Goal: Information Seeking & Learning: Understand process/instructions

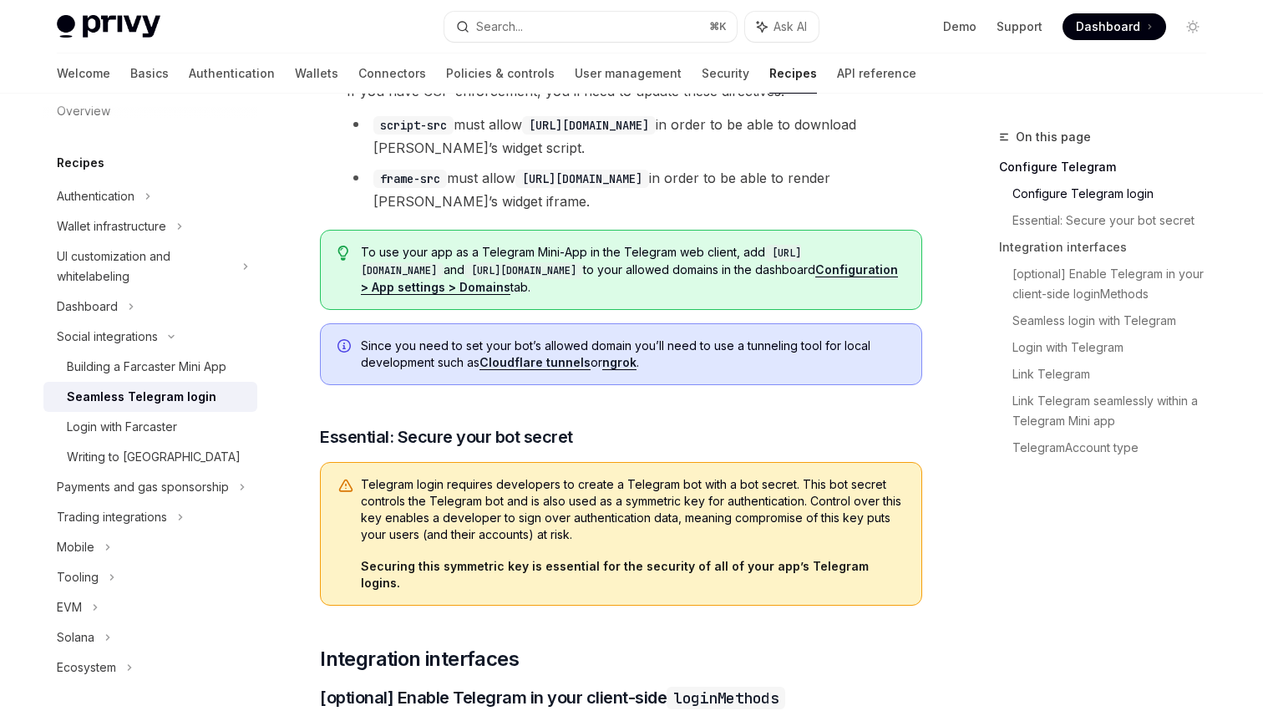
scroll to position [510, 0]
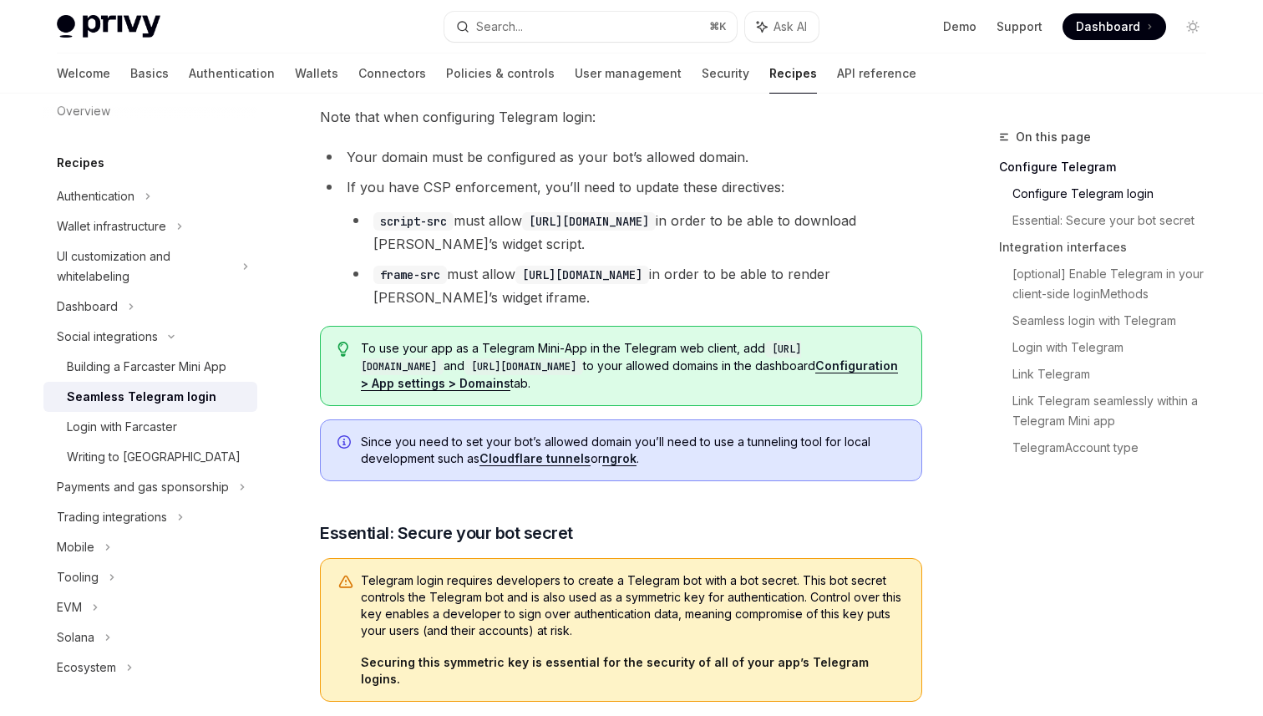
click at [419, 275] on code "frame-src" at bounding box center [410, 275] width 74 height 18
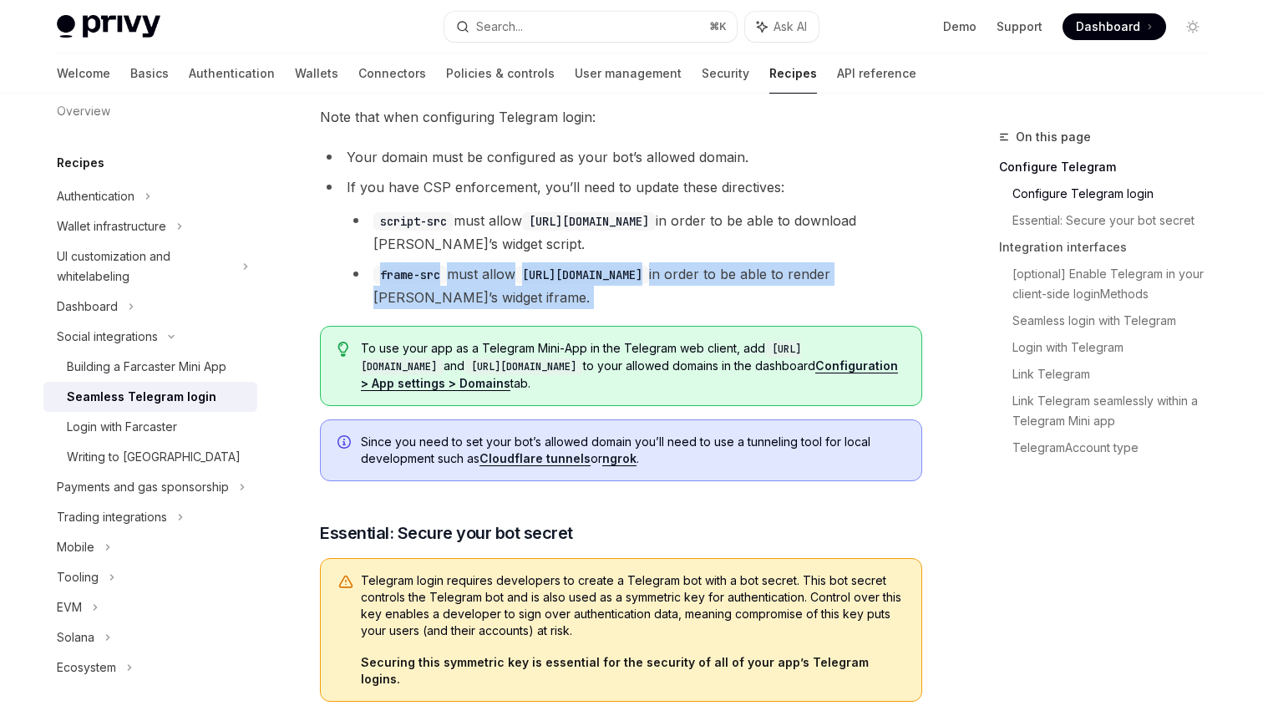
click at [460, 287] on li "frame-src must allow [URL][DOMAIN_NAME] in order to be able to render [PERSON_N…" at bounding box center [635, 285] width 576 height 47
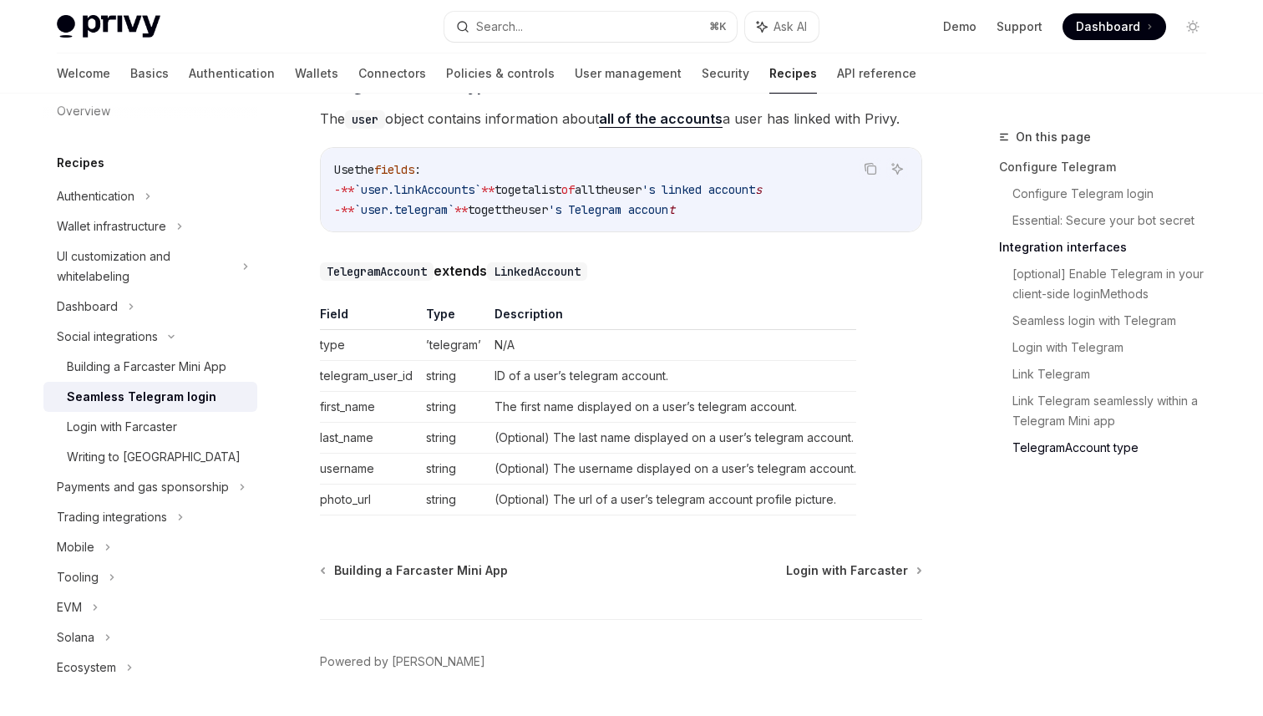
scroll to position [3011, 0]
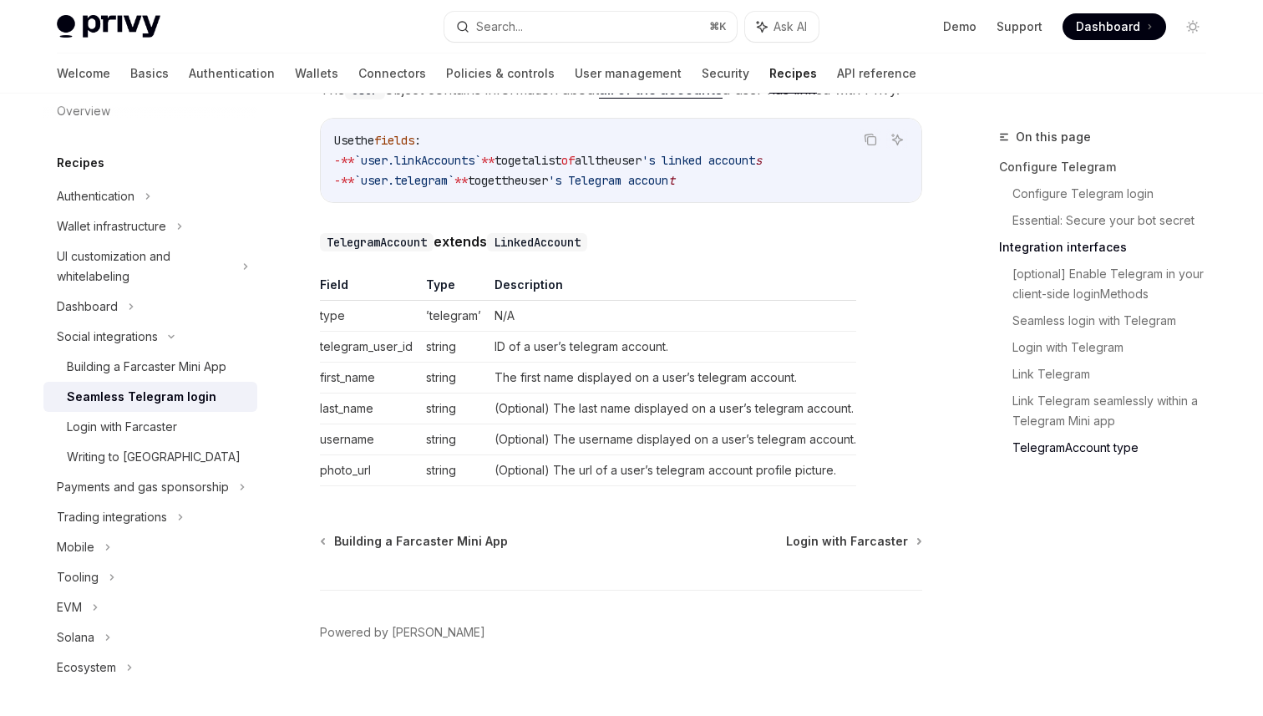
click at [91, 133] on div "Overview Recipes Authentication Wallet infrastructure UI customization and whit…" at bounding box center [150, 389] width 214 height 586
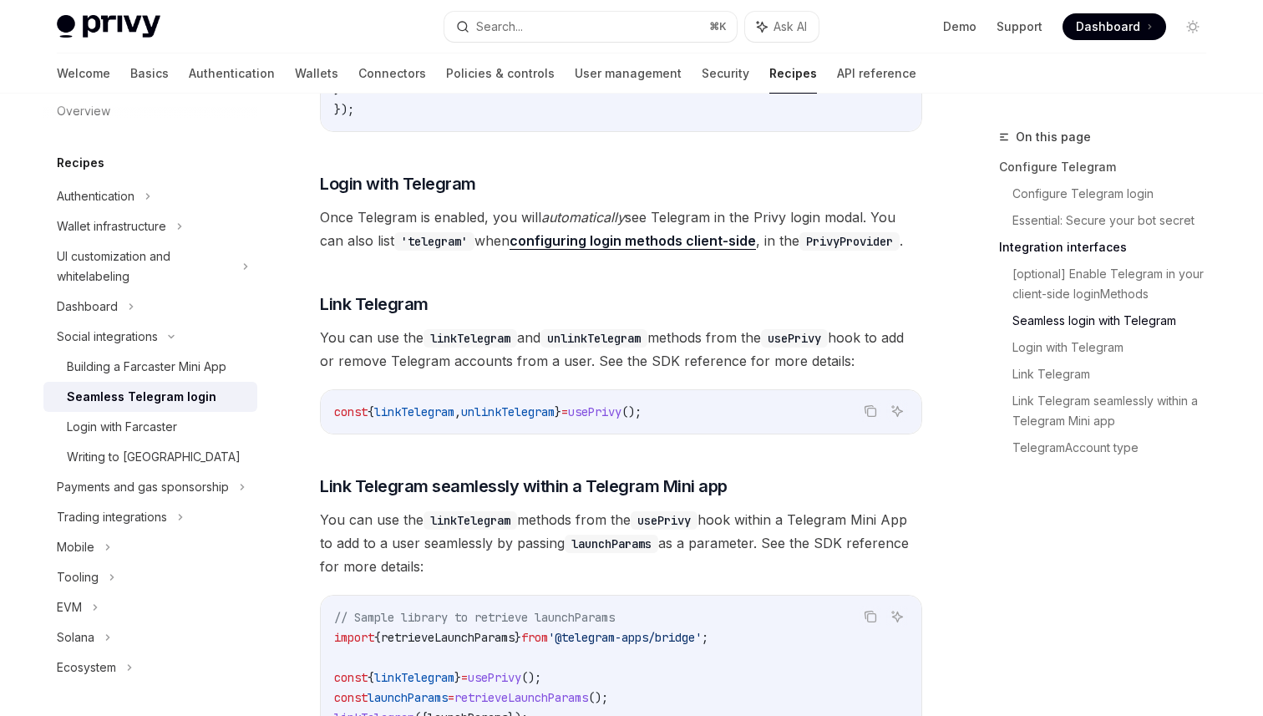
scroll to position [2095, 0]
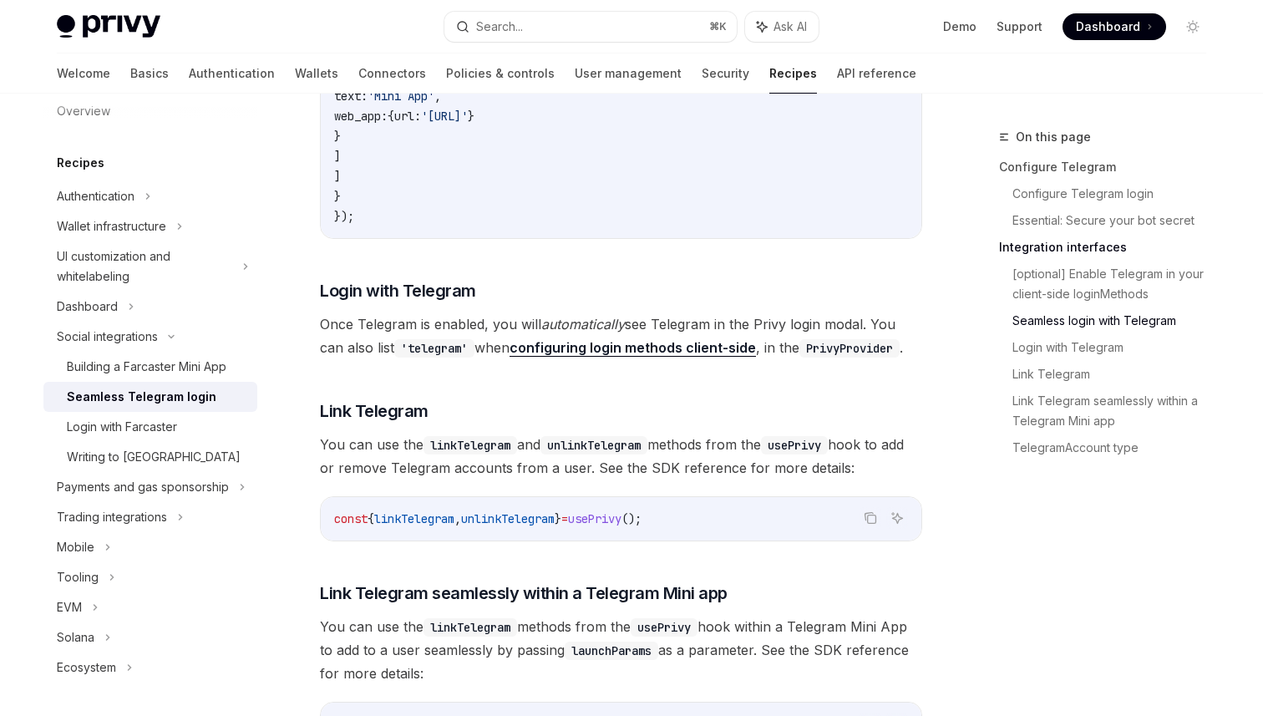
click at [739, 456] on span "You can use the linkTelegram and unlinkTelegram methods from the usePrivy hook …" at bounding box center [621, 456] width 602 height 47
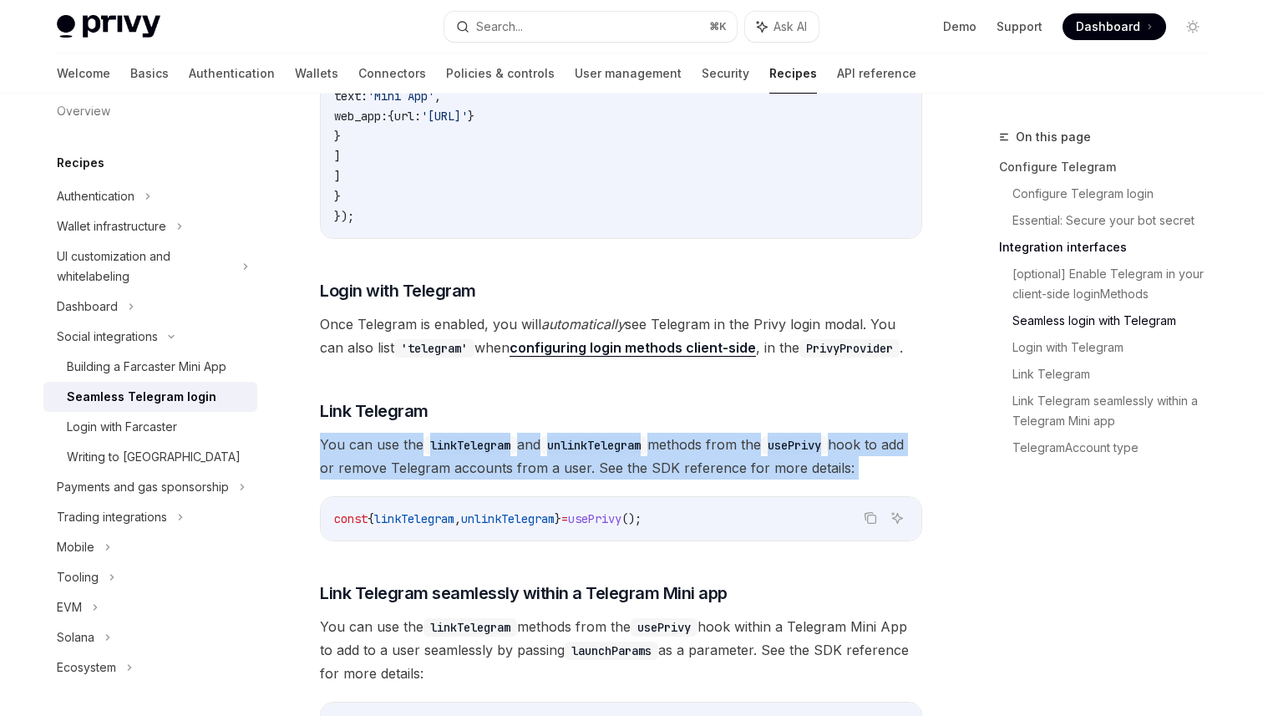
click at [782, 456] on span "You can use the linkTelegram and unlinkTelegram methods from the usePrivy hook …" at bounding box center [621, 456] width 602 height 47
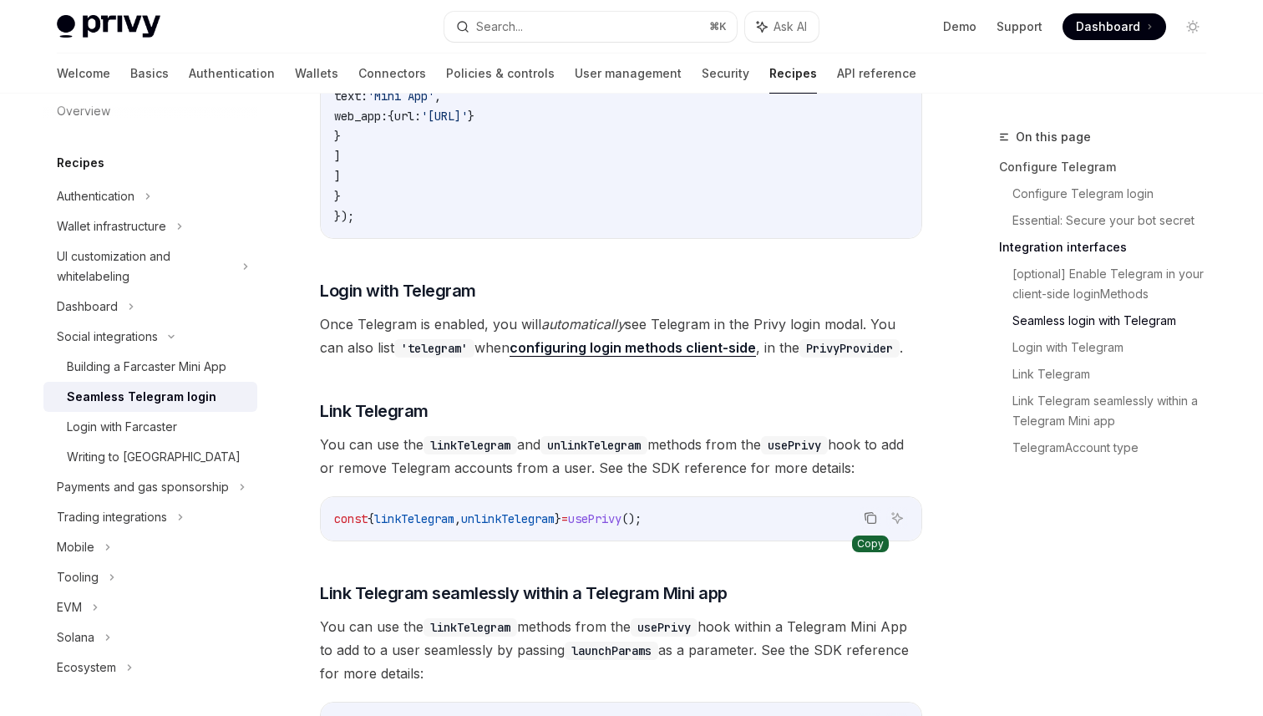
click at [876, 511] on icon "Copy the contents from the code block" at bounding box center [870, 517] width 13 height 13
click at [776, 458] on span "You can use the linkTelegram and unlinkTelegram methods from the usePrivy hook …" at bounding box center [621, 456] width 602 height 47
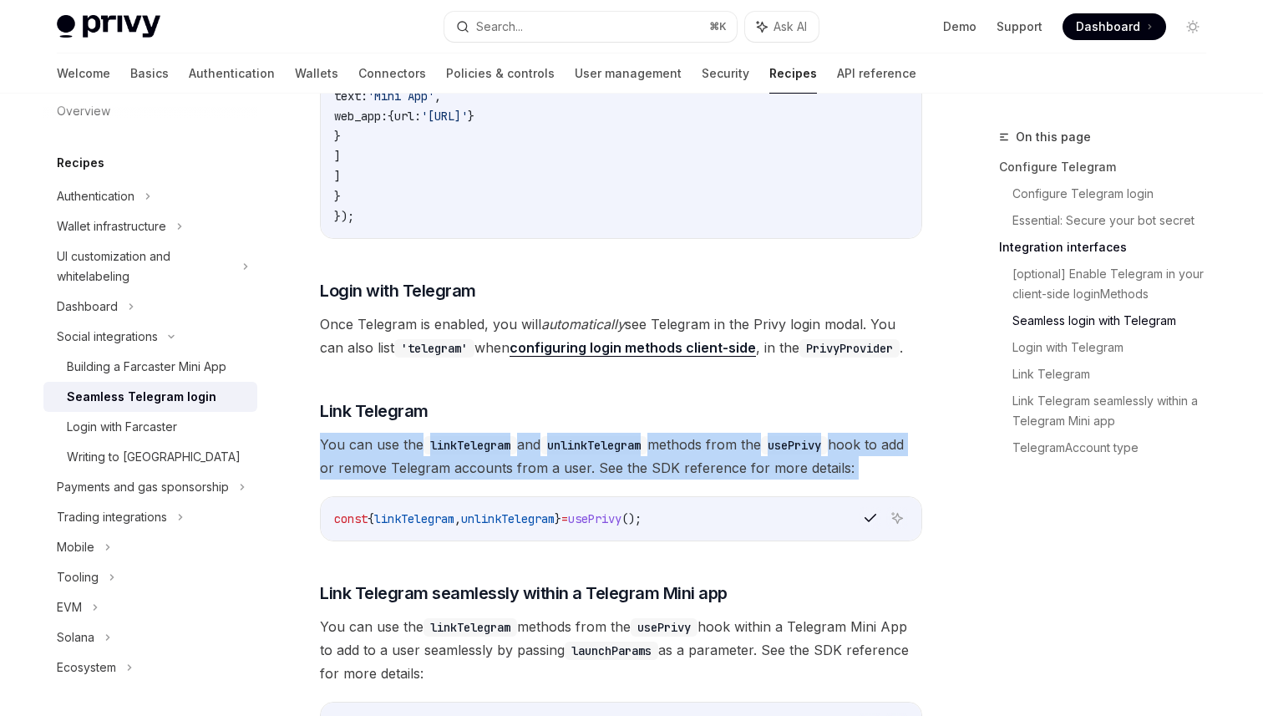
click at [776, 458] on span "You can use the linkTelegram and unlinkTelegram methods from the usePrivy hook …" at bounding box center [621, 456] width 602 height 47
click at [748, 457] on span "You can use the linkTelegram and unlinkTelegram methods from the usePrivy hook …" at bounding box center [621, 456] width 602 height 47
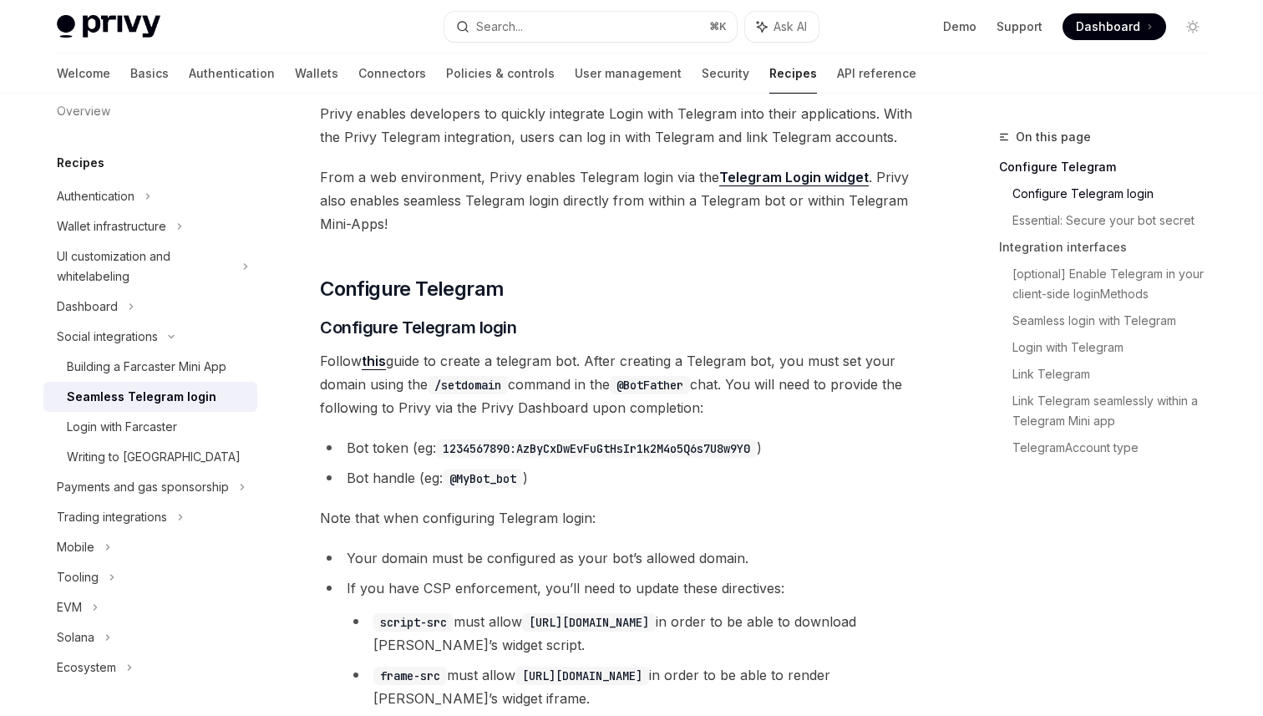
scroll to position [0, 0]
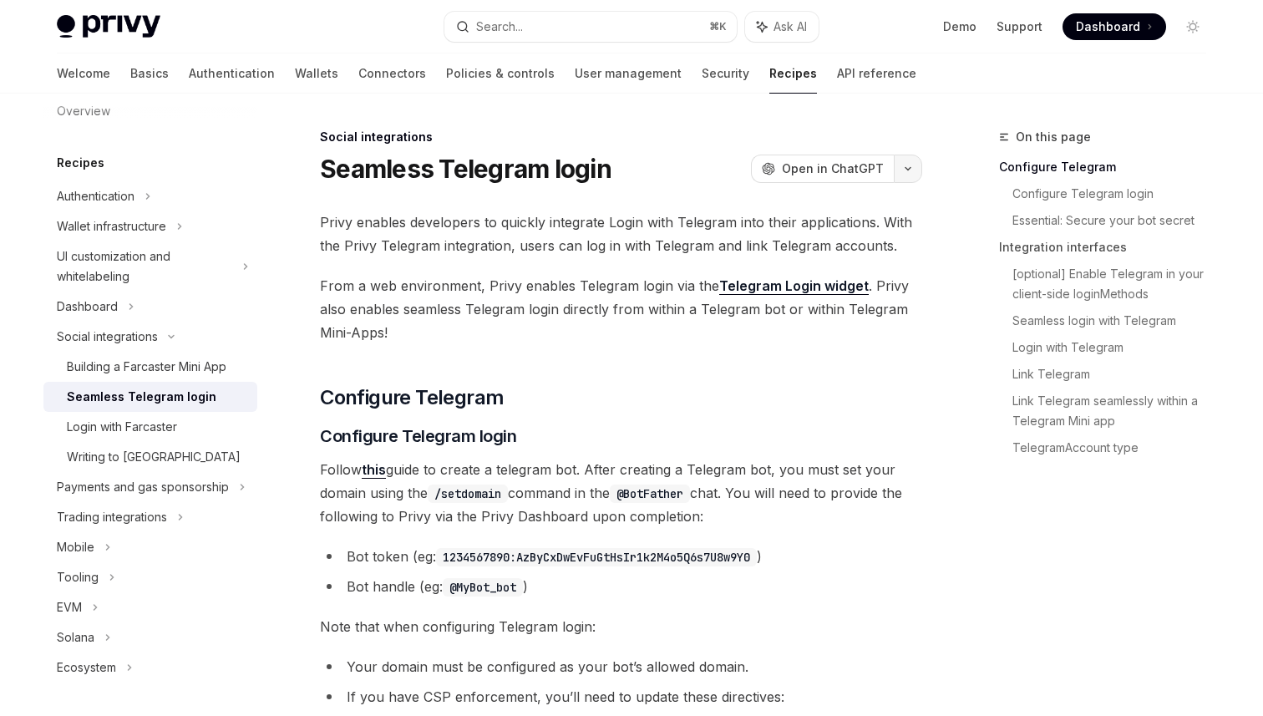
click at [909, 171] on button "button" at bounding box center [908, 169] width 28 height 28
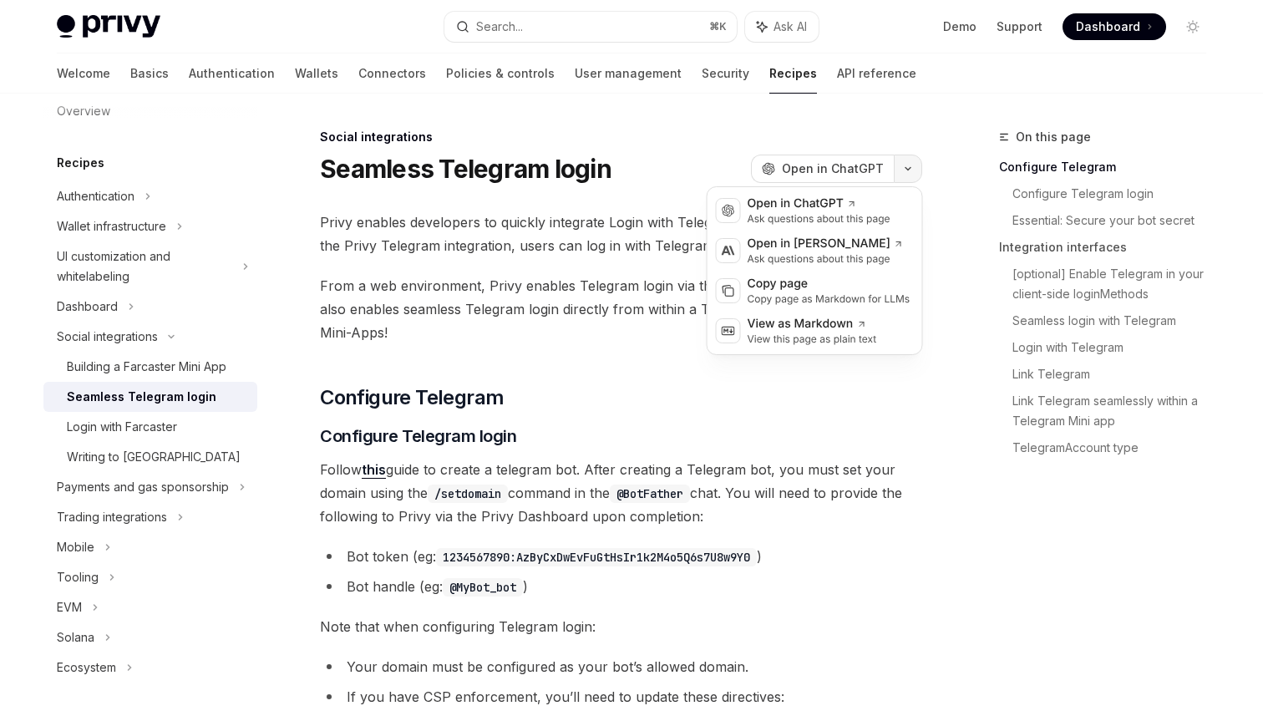
click at [909, 171] on icon "button" at bounding box center [908, 168] width 20 height 7
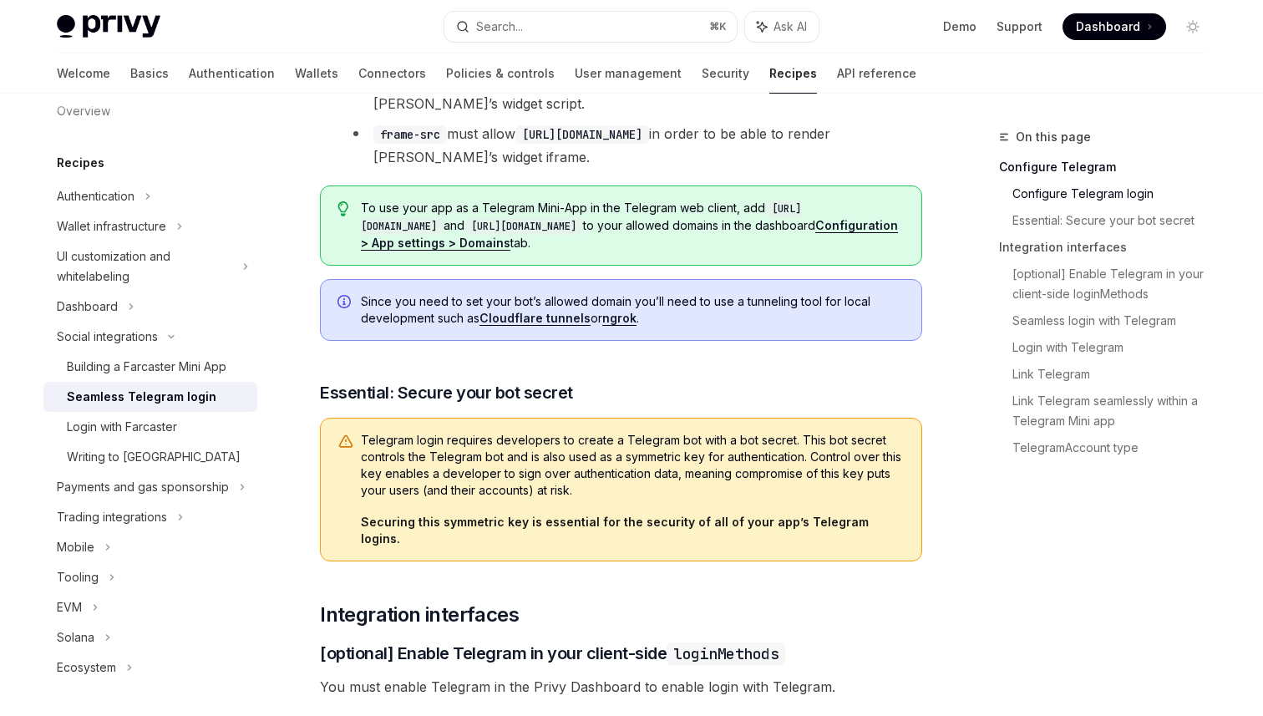
scroll to position [654, 0]
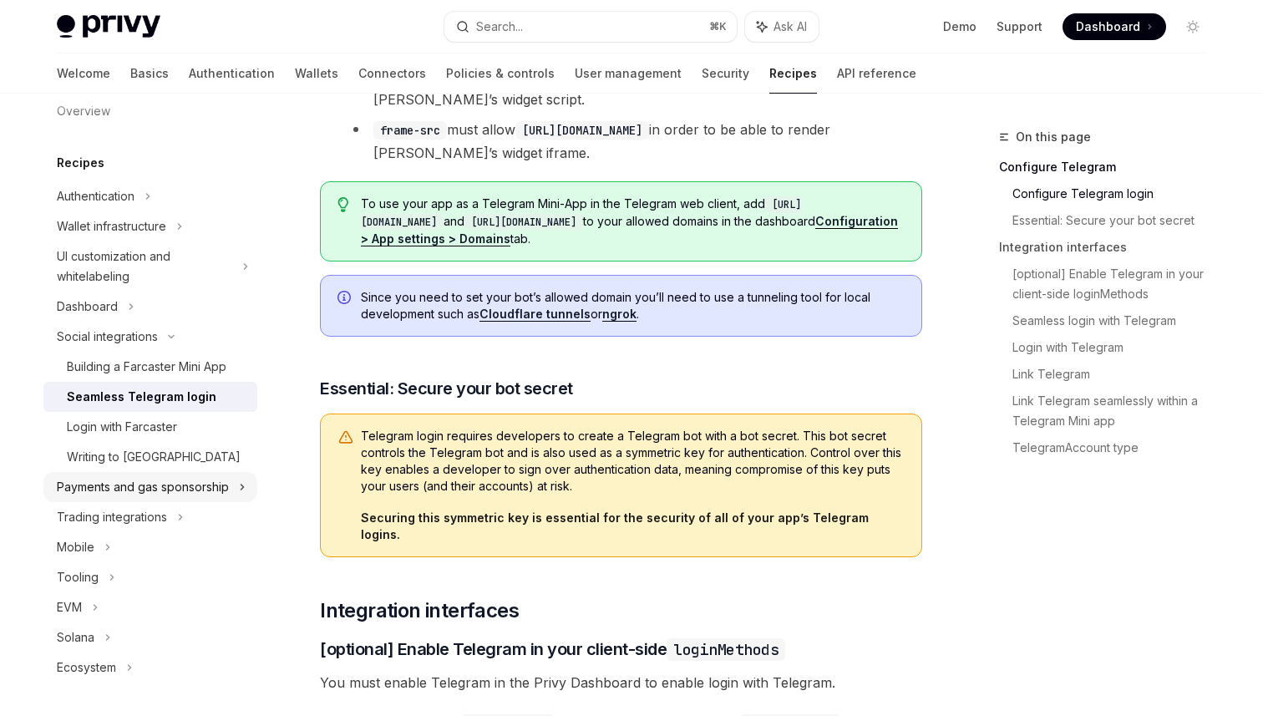
click at [214, 487] on div "Payments and gas sponsorship" at bounding box center [143, 487] width 172 height 20
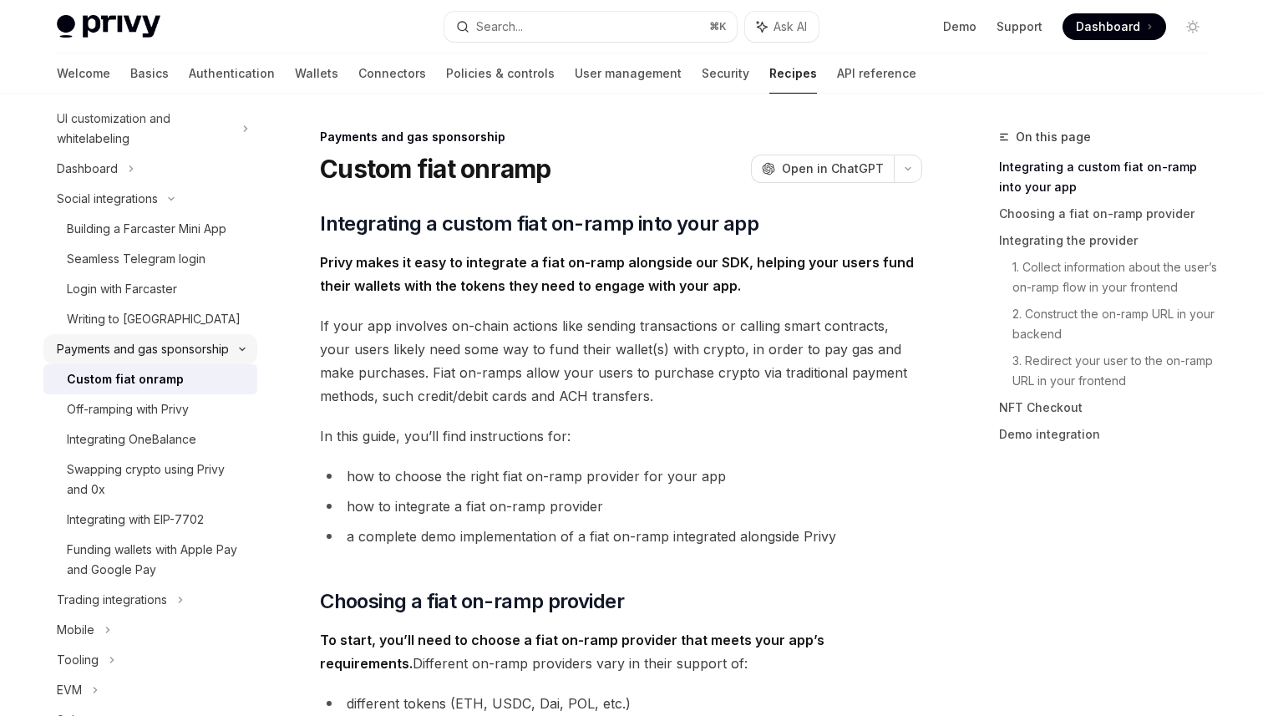
scroll to position [165, 0]
click at [172, 411] on div "Off-ramping with Privy" at bounding box center [128, 407] width 122 height 20
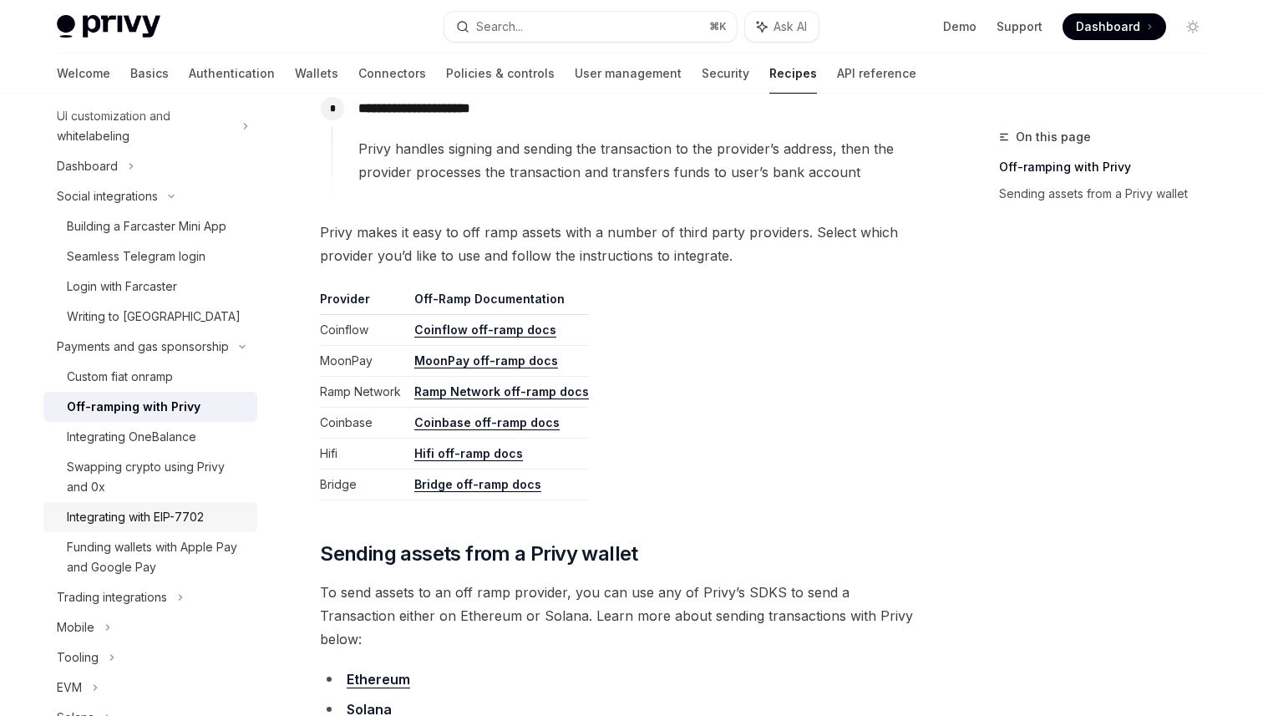
scroll to position [190, 0]
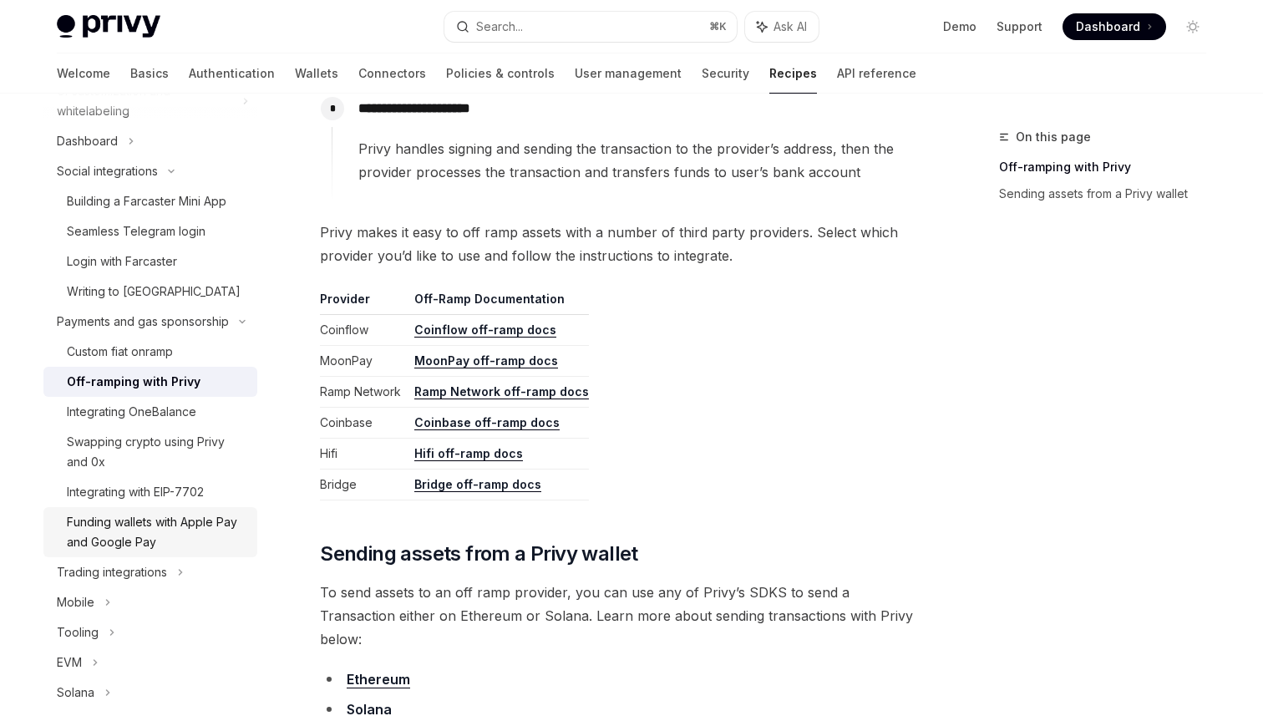
click at [138, 534] on div "Funding wallets with Apple Pay and Google Pay" at bounding box center [157, 532] width 180 height 40
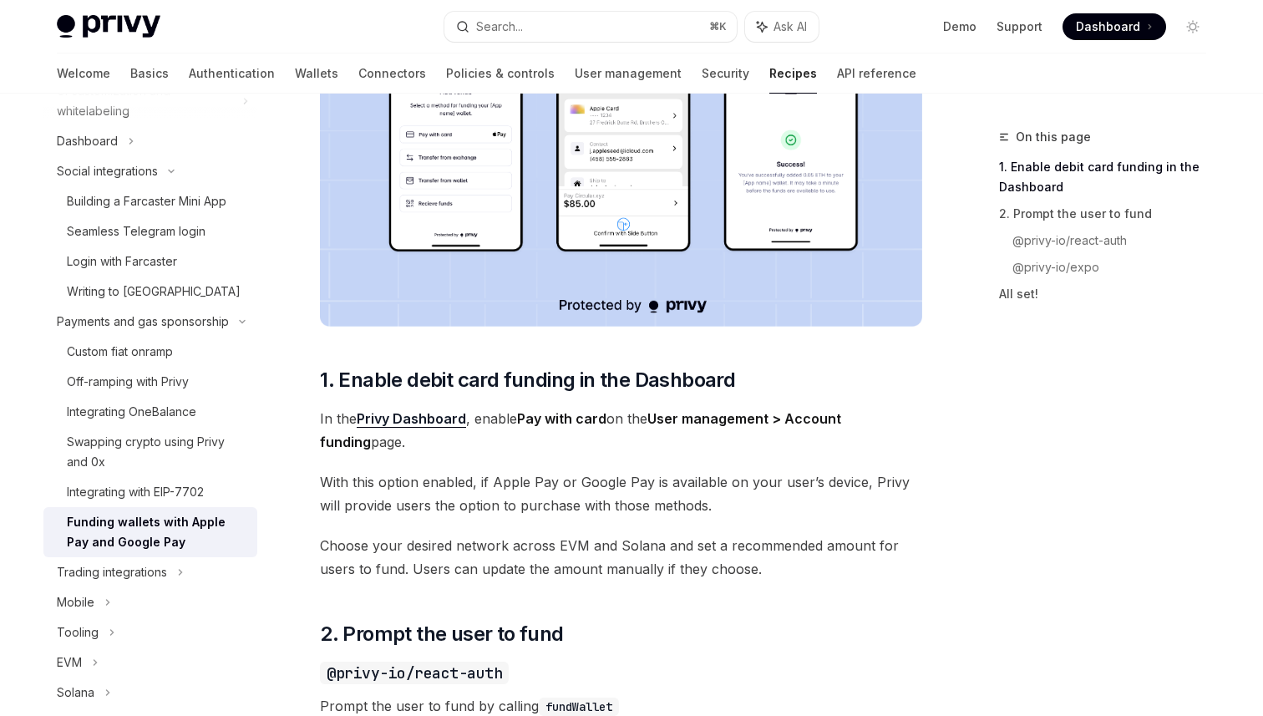
scroll to position [508, 0]
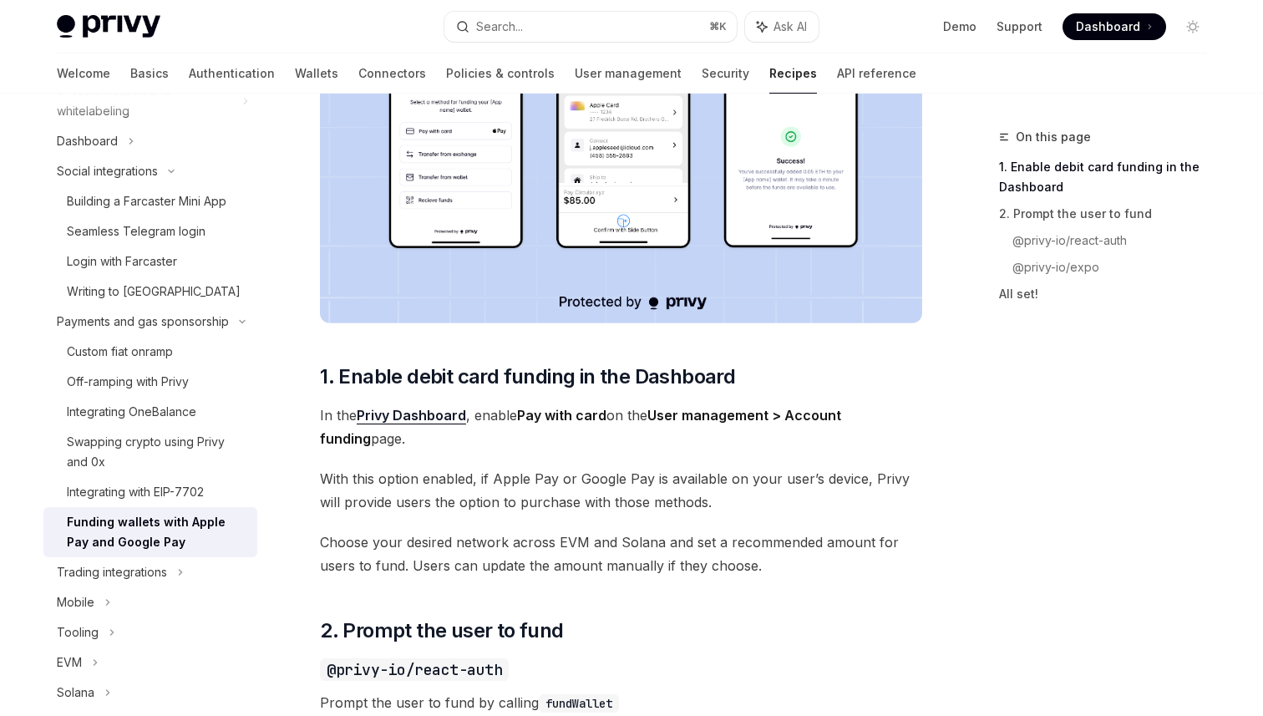
click at [418, 487] on span "With this option enabled, if Apple Pay or Google Pay is available on your user’…" at bounding box center [621, 490] width 602 height 47
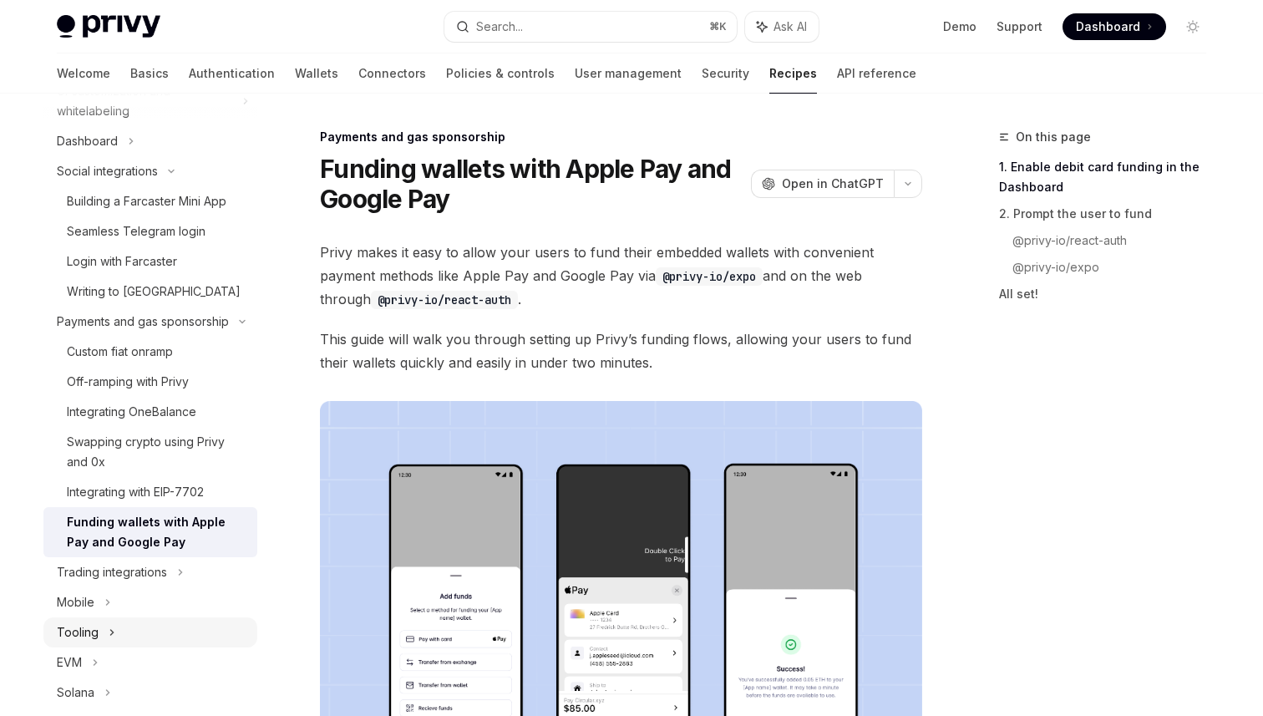
scroll to position [245, 0]
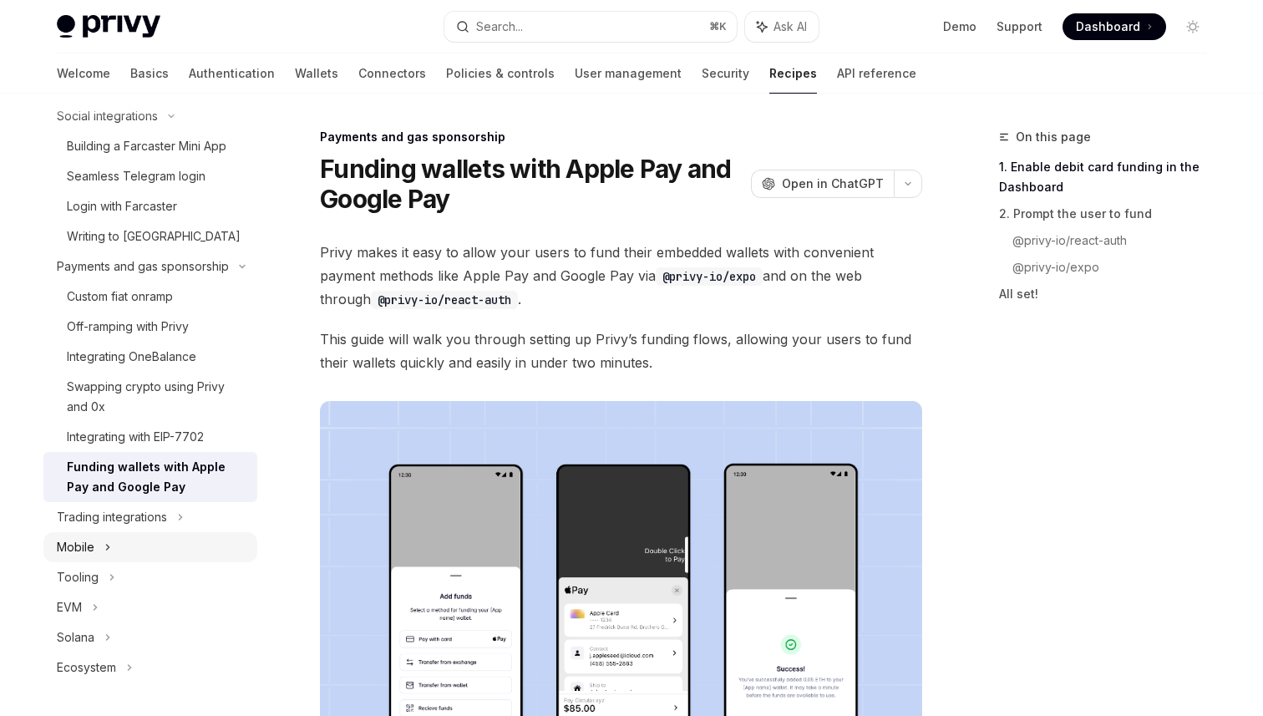
click at [119, 537] on div "Mobile" at bounding box center [150, 547] width 214 height 30
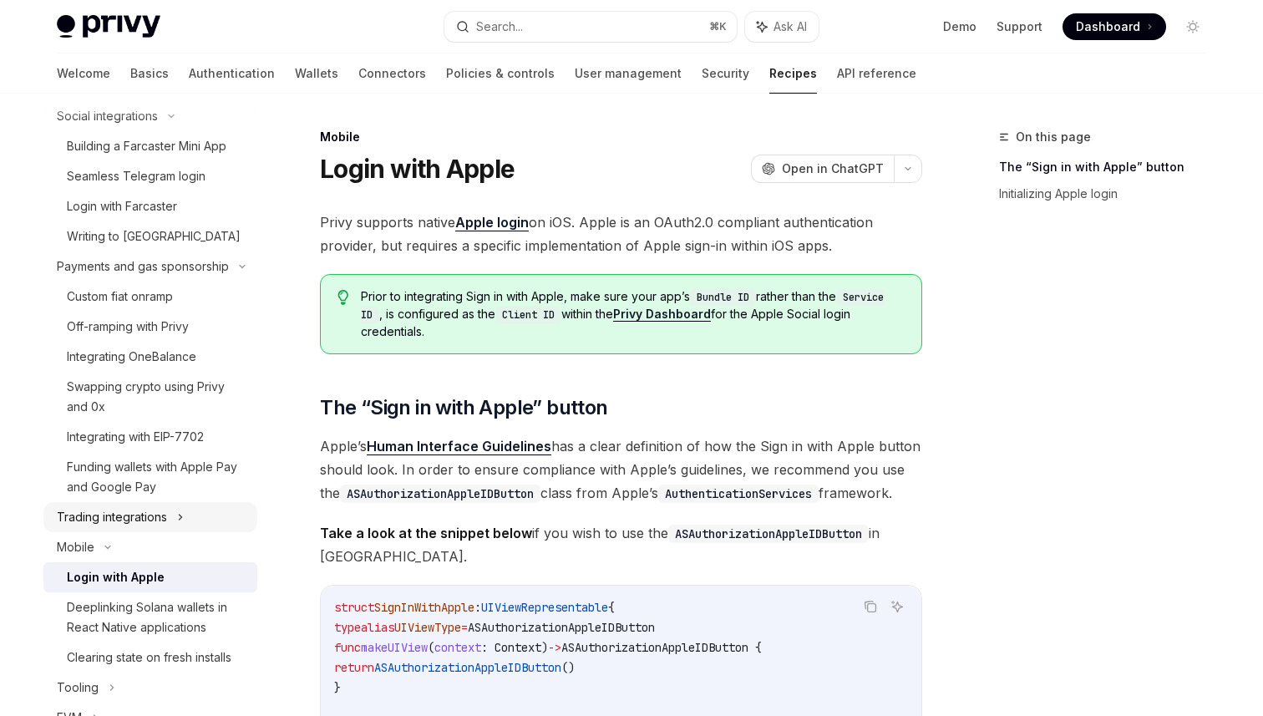
click at [135, 523] on div "Trading integrations" at bounding box center [112, 517] width 110 height 20
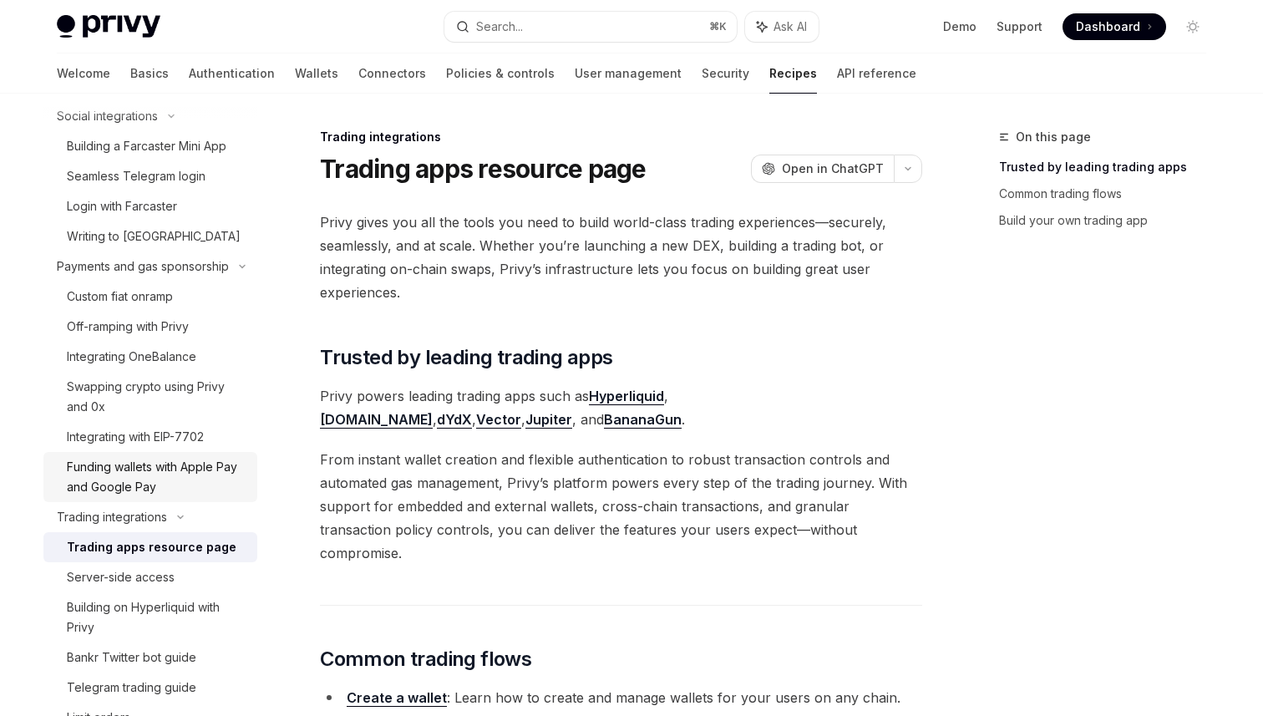
click at [138, 493] on div "Funding wallets with Apple Pay and Google Pay" at bounding box center [157, 477] width 180 height 40
type textarea "*"
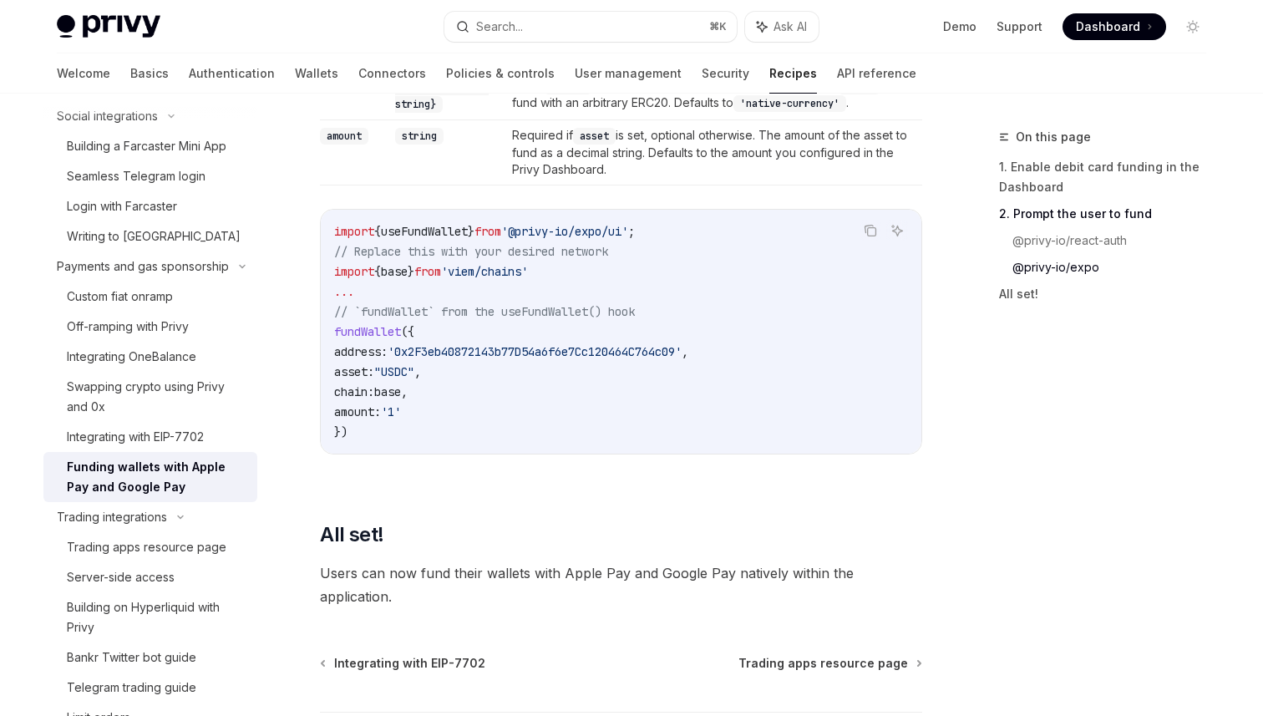
scroll to position [2158, 0]
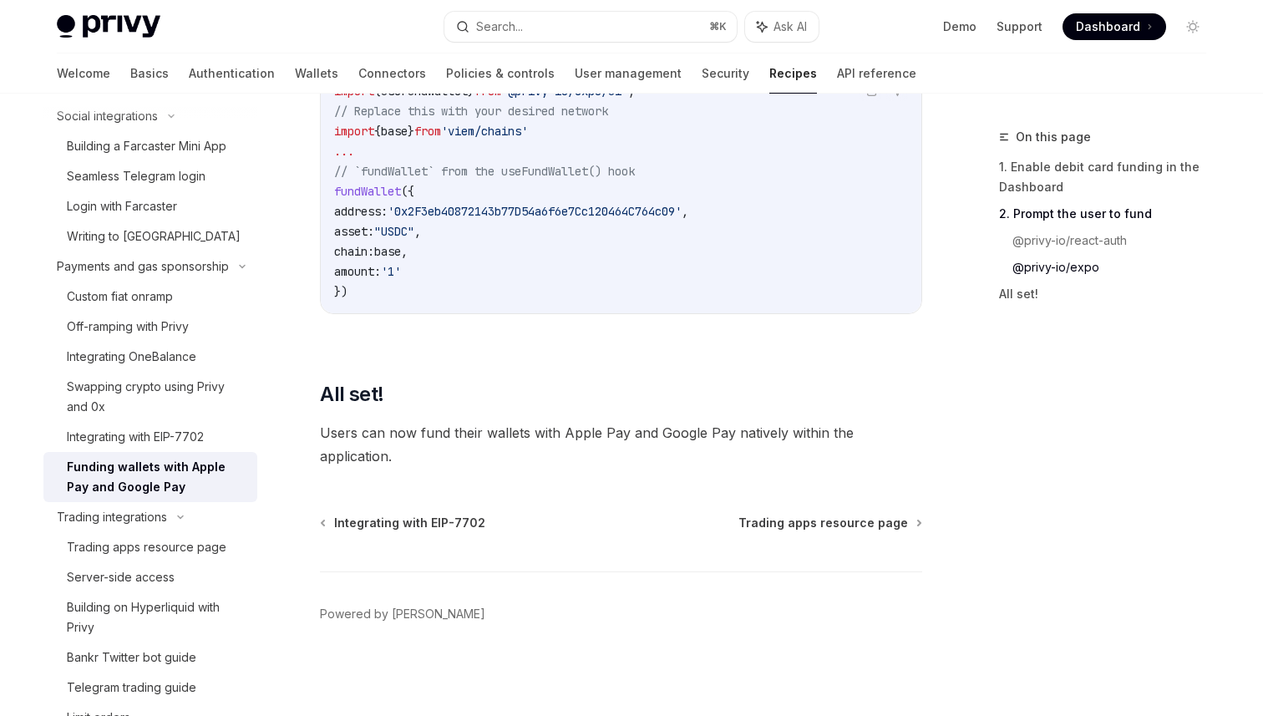
click at [665, 434] on span "Users can now fund their wallets with Apple Pay and Google Pay natively within …" at bounding box center [621, 444] width 602 height 47
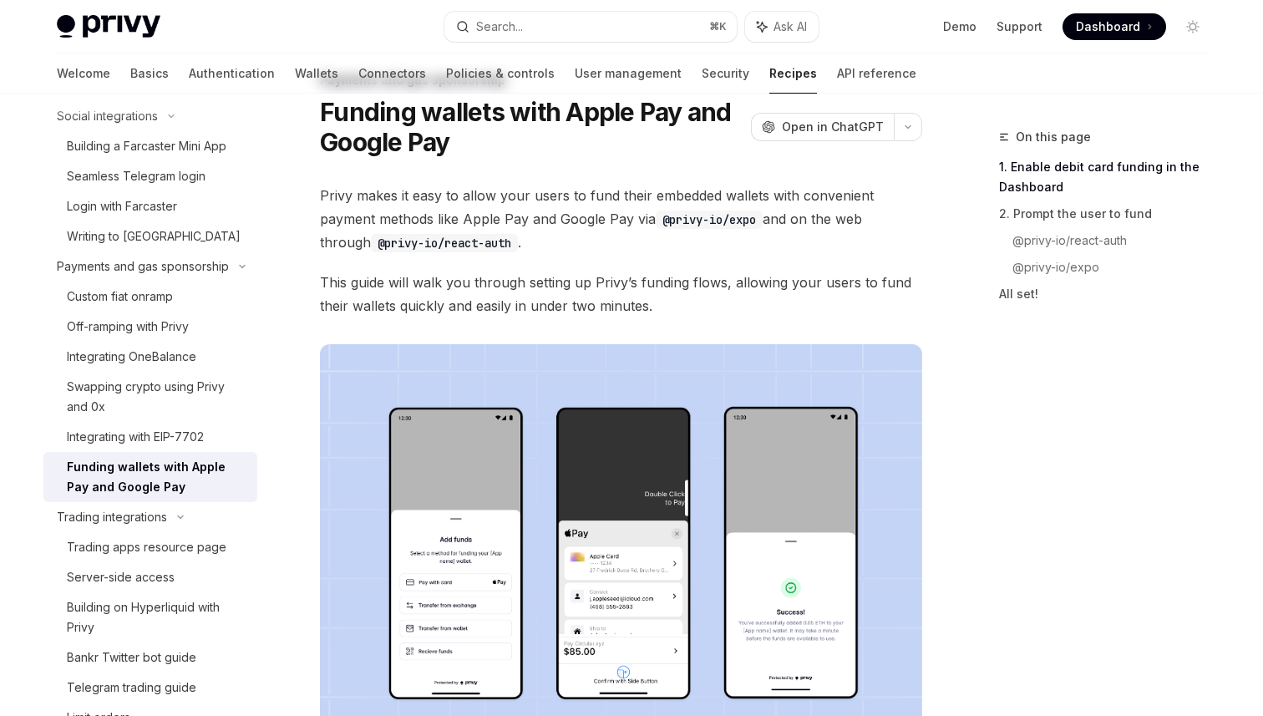
scroll to position [0, 0]
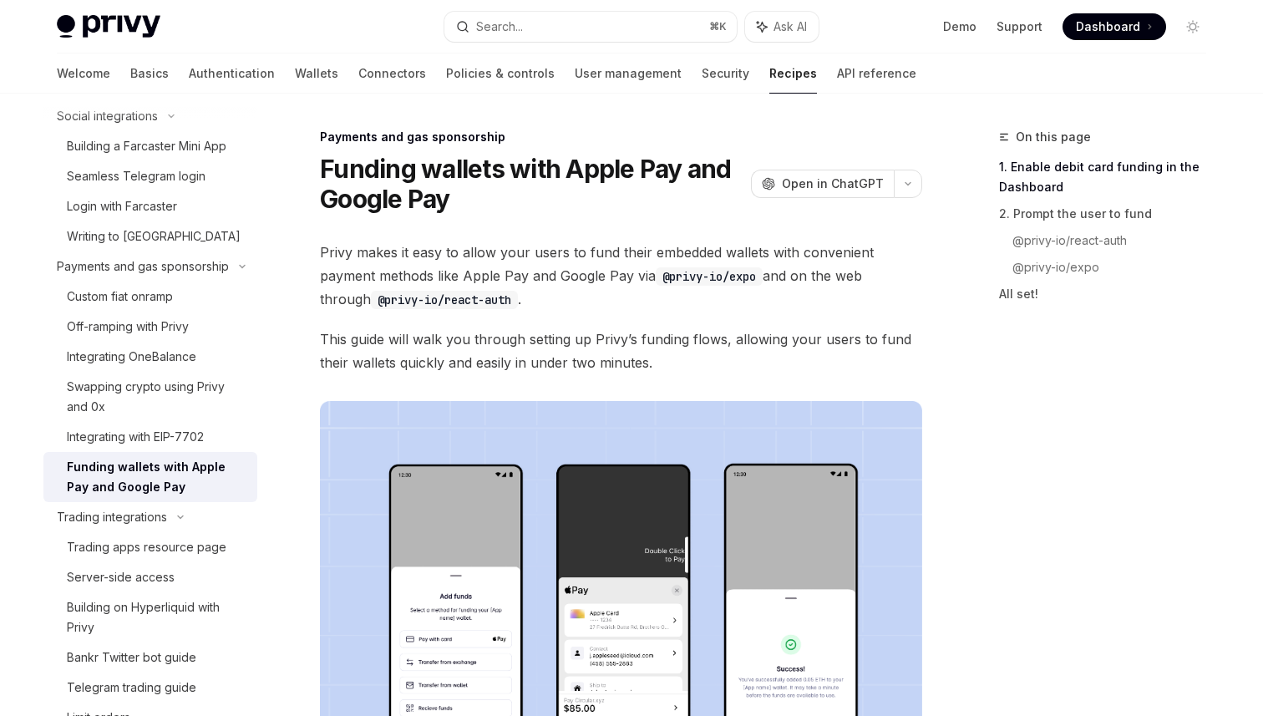
click at [601, 350] on span "This guide will walk you through setting up Privy’s funding flows, allowing you…" at bounding box center [621, 350] width 602 height 47
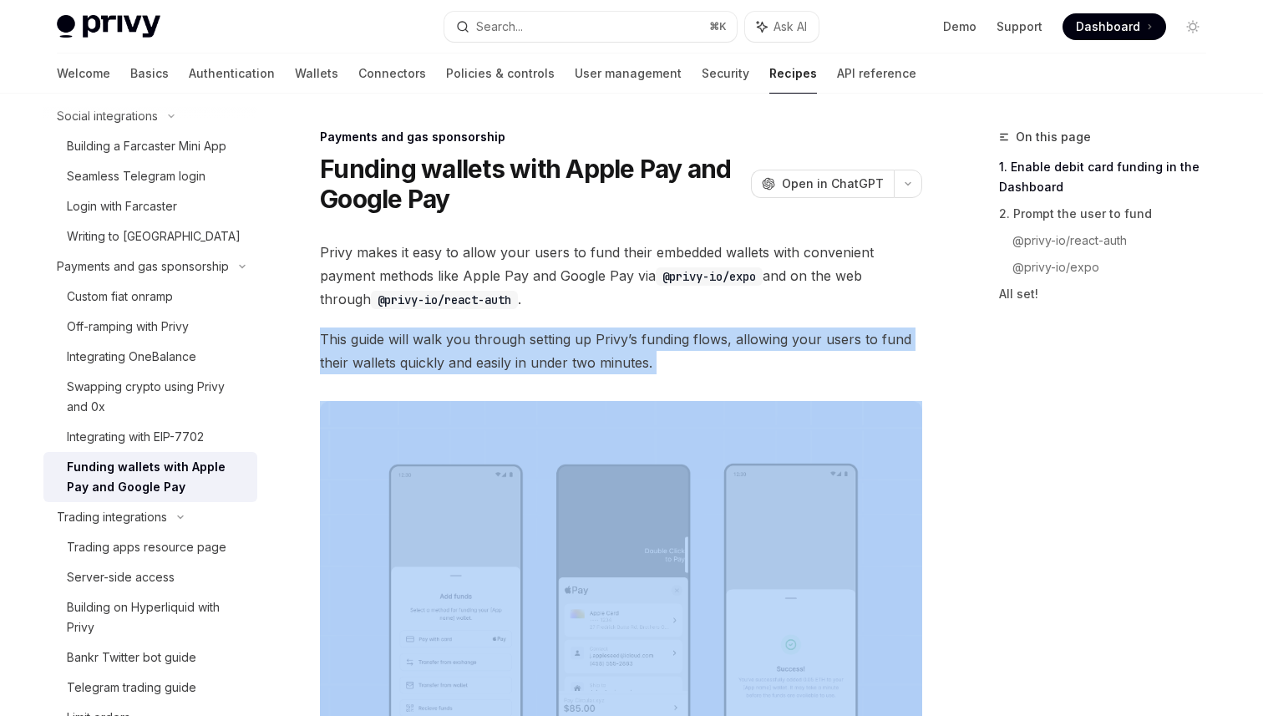
click at [601, 350] on span "This guide will walk you through setting up Privy’s funding flows, allowing you…" at bounding box center [621, 350] width 602 height 47
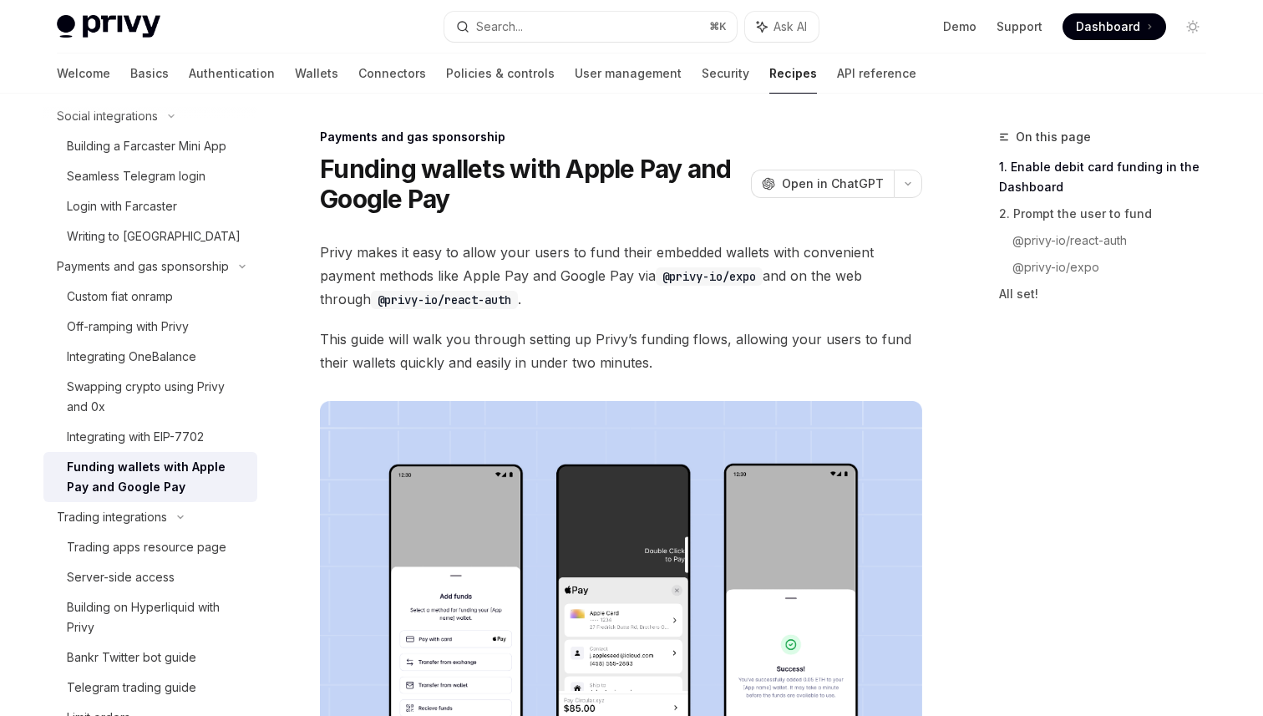
click at [572, 281] on span "Privy makes it easy to allow your users to fund their embedded wallets with con…" at bounding box center [621, 276] width 602 height 70
